Goal: Transaction & Acquisition: Book appointment/travel/reservation

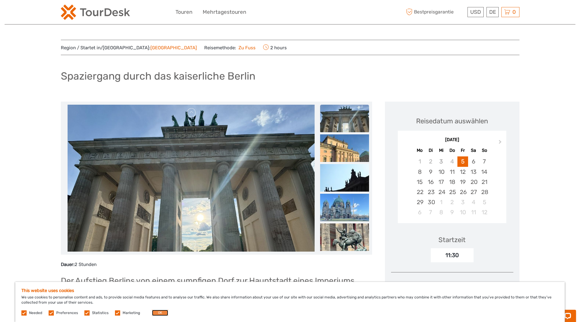
click at [156, 311] on button "OK" at bounding box center [160, 313] width 16 height 6
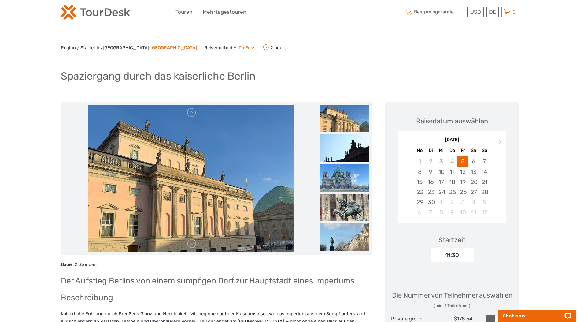
drag, startPoint x: 169, startPoint y: 155, endPoint x: 156, endPoint y: 165, distance: 16.8
click at [156, 165] on img at bounding box center [191, 178] width 206 height 147
click at [192, 245] on link at bounding box center [192, 244] width 10 height 10
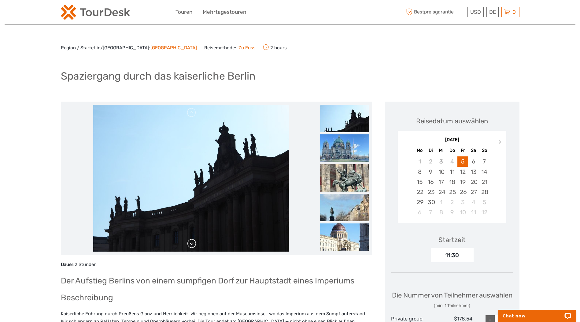
click at [192, 245] on link at bounding box center [192, 244] width 10 height 10
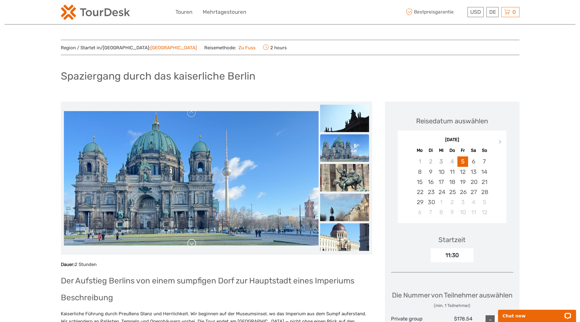
click at [191, 244] on link at bounding box center [192, 244] width 10 height 10
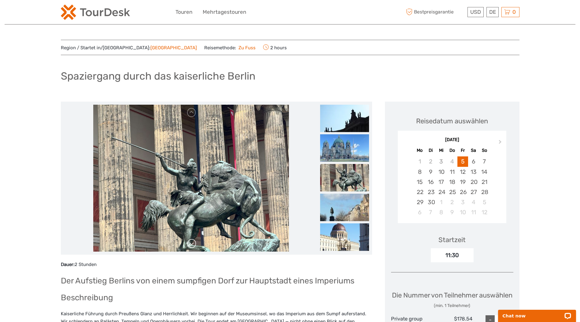
click at [191, 244] on link at bounding box center [192, 244] width 10 height 10
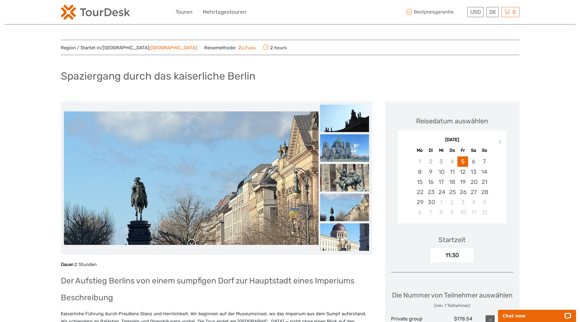
click at [191, 244] on link at bounding box center [192, 244] width 10 height 10
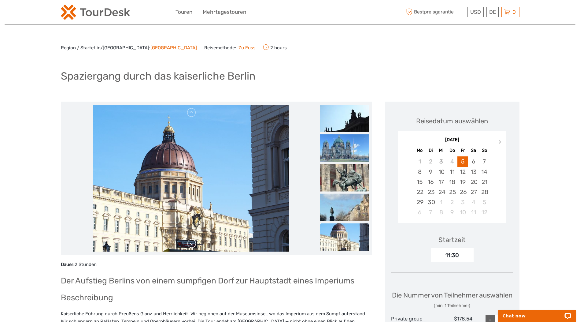
click at [192, 243] on link at bounding box center [192, 244] width 10 height 10
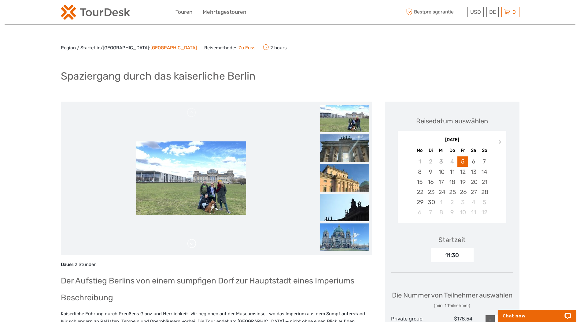
click at [192, 243] on link at bounding box center [192, 244] width 10 height 10
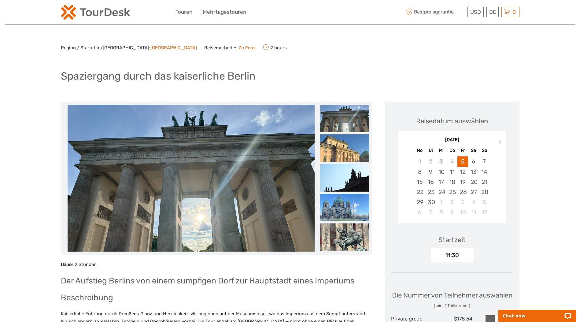
click at [192, 243] on link at bounding box center [192, 244] width 10 height 10
